Goal: Find specific page/section: Find specific page/section

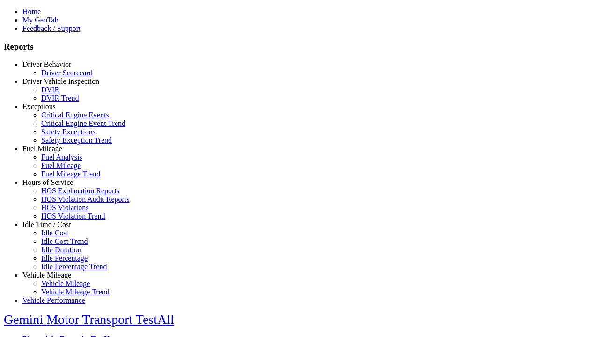
click at [54, 68] on link "Driver Behavior" at bounding box center [46, 64] width 49 height 8
click at [61, 77] on link "Driver Scorecard" at bounding box center [66, 73] width 51 height 8
